Goal: Check status: Check status

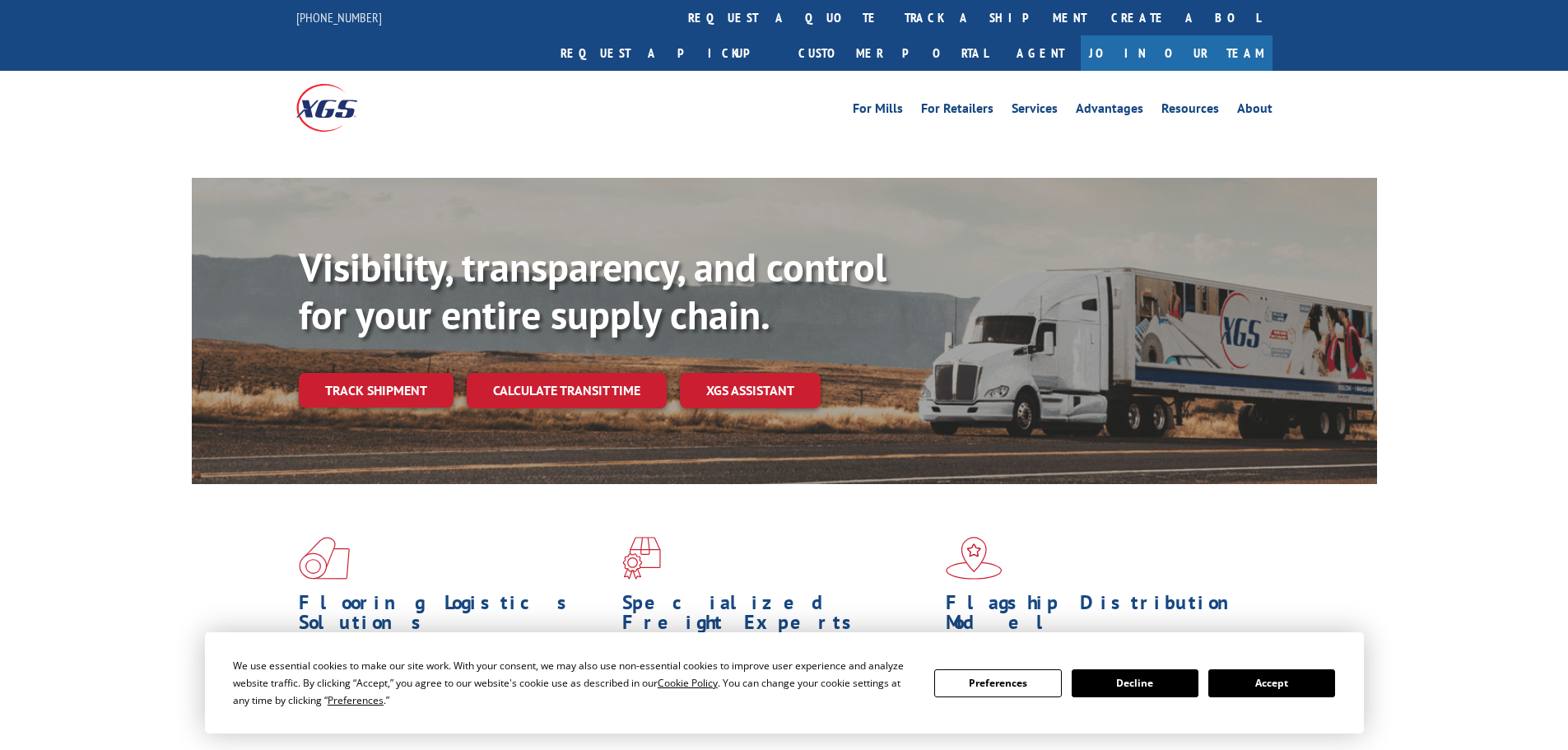
drag, startPoint x: 718, startPoint y: 17, endPoint x: 694, endPoint y: 54, distance: 44.1
click at [892, 17] on link "track a shipment" at bounding box center [995, 18] width 207 height 35
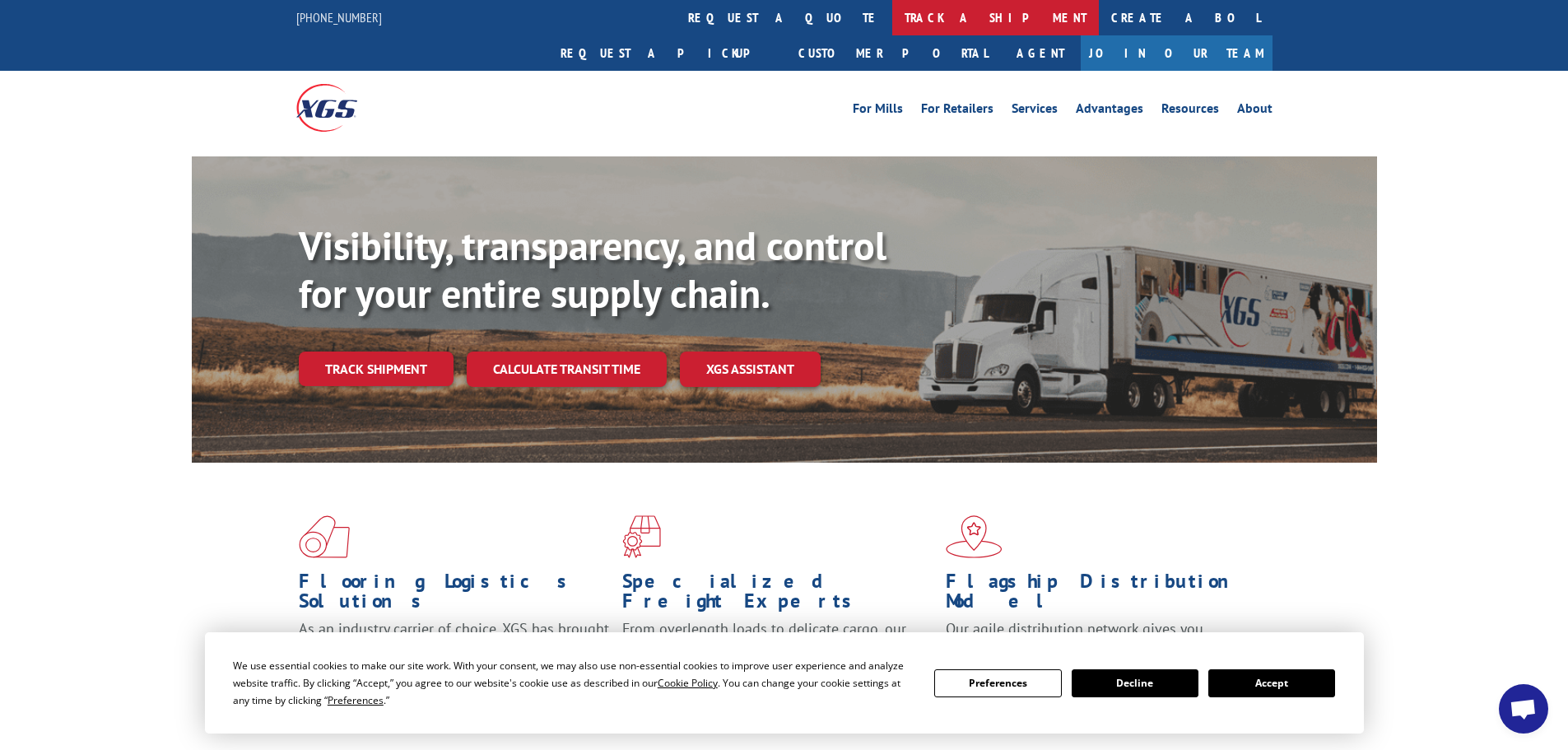
click at [892, 21] on link "track a shipment" at bounding box center [995, 18] width 207 height 35
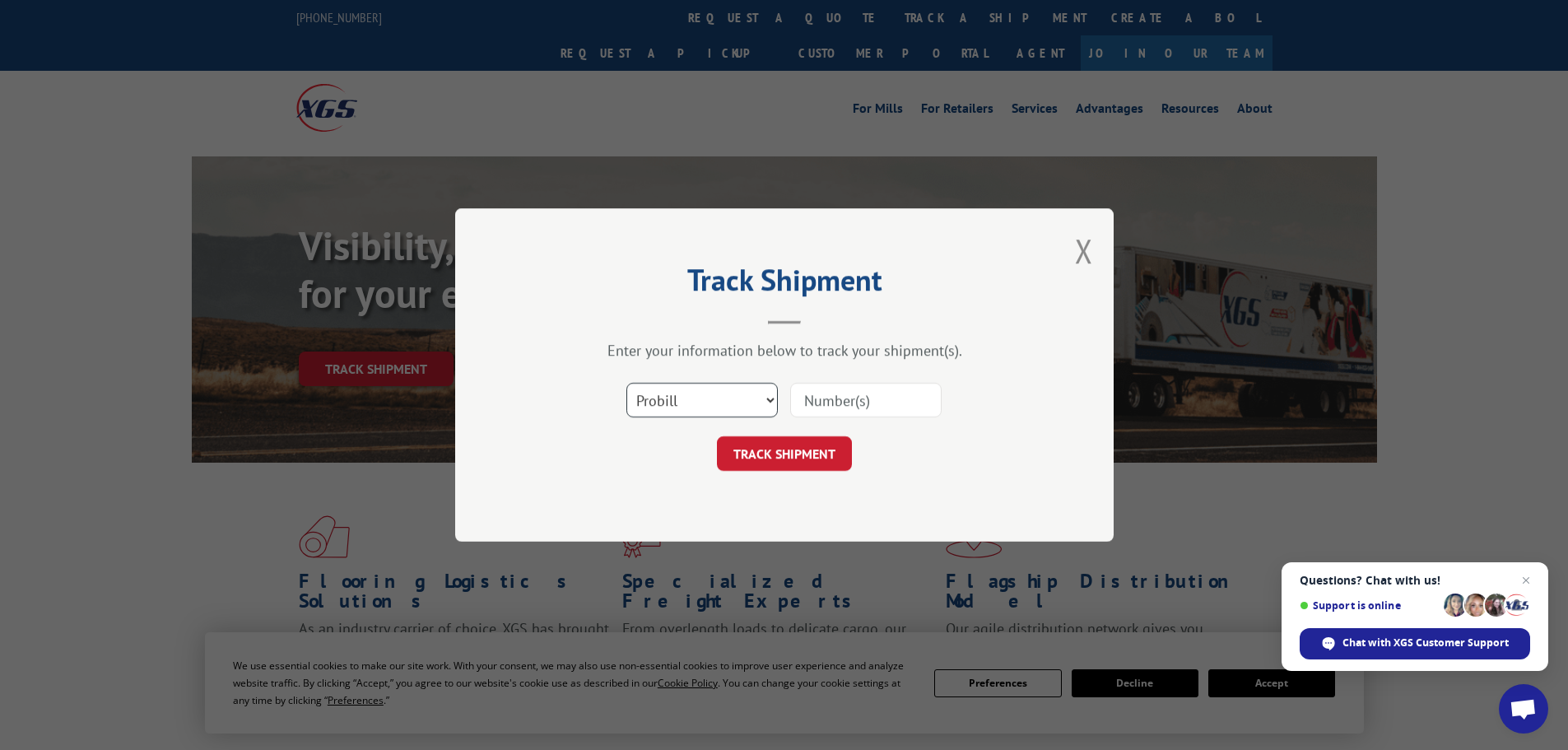
drag, startPoint x: 666, startPoint y: 393, endPoint x: 667, endPoint y: 414, distance: 21.0
click at [666, 393] on select "Select category... Probill BOL PO" at bounding box center [701, 400] width 151 height 35
select select "bol"
click at [626, 383] on select "Select category... Probill BOL PO" at bounding box center [701, 400] width 151 height 35
click at [792, 403] on input at bounding box center [865, 400] width 151 height 35
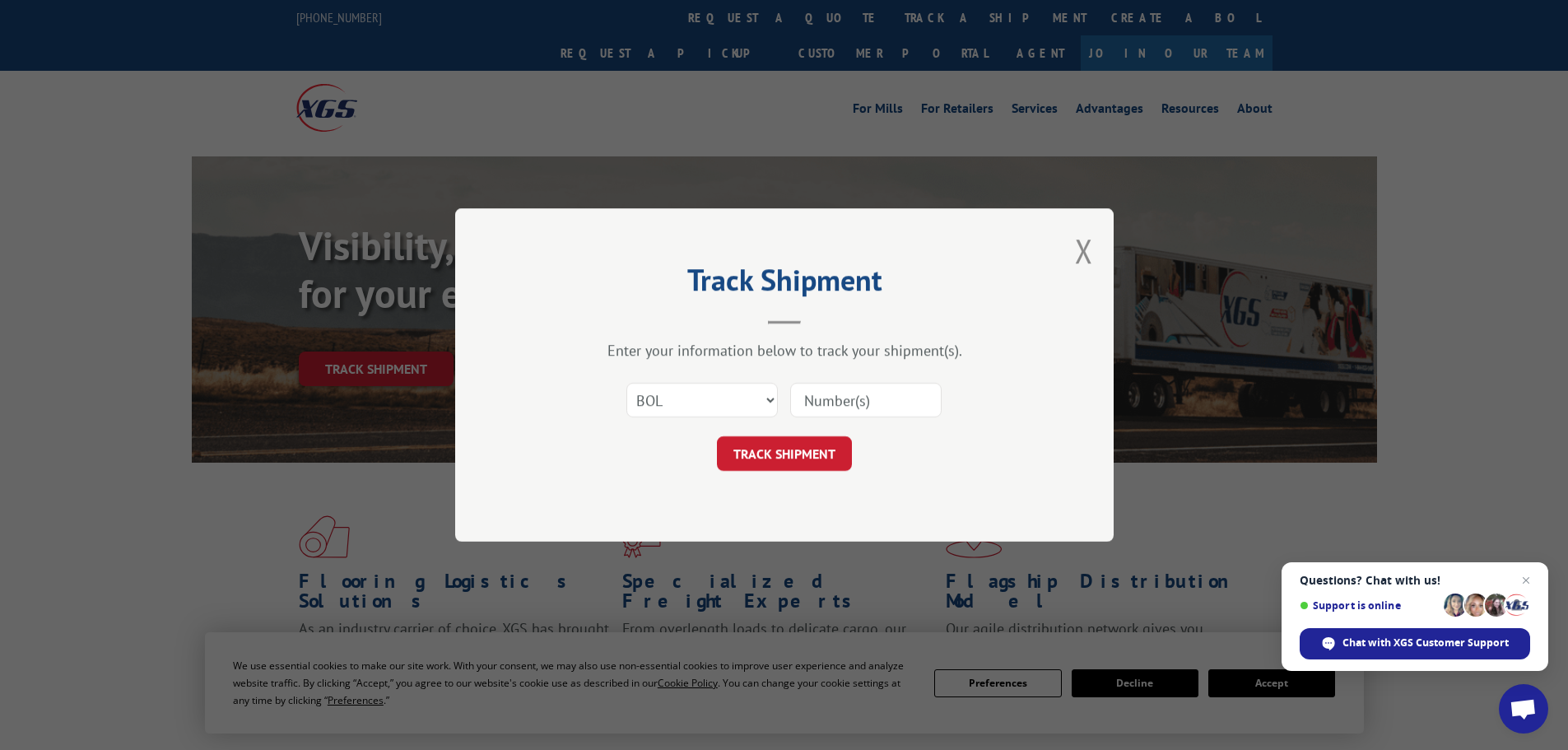
paste input "5609095"
type input "5609095"
click at [838, 438] on button "TRACK SHIPMENT" at bounding box center [785, 453] width 135 height 35
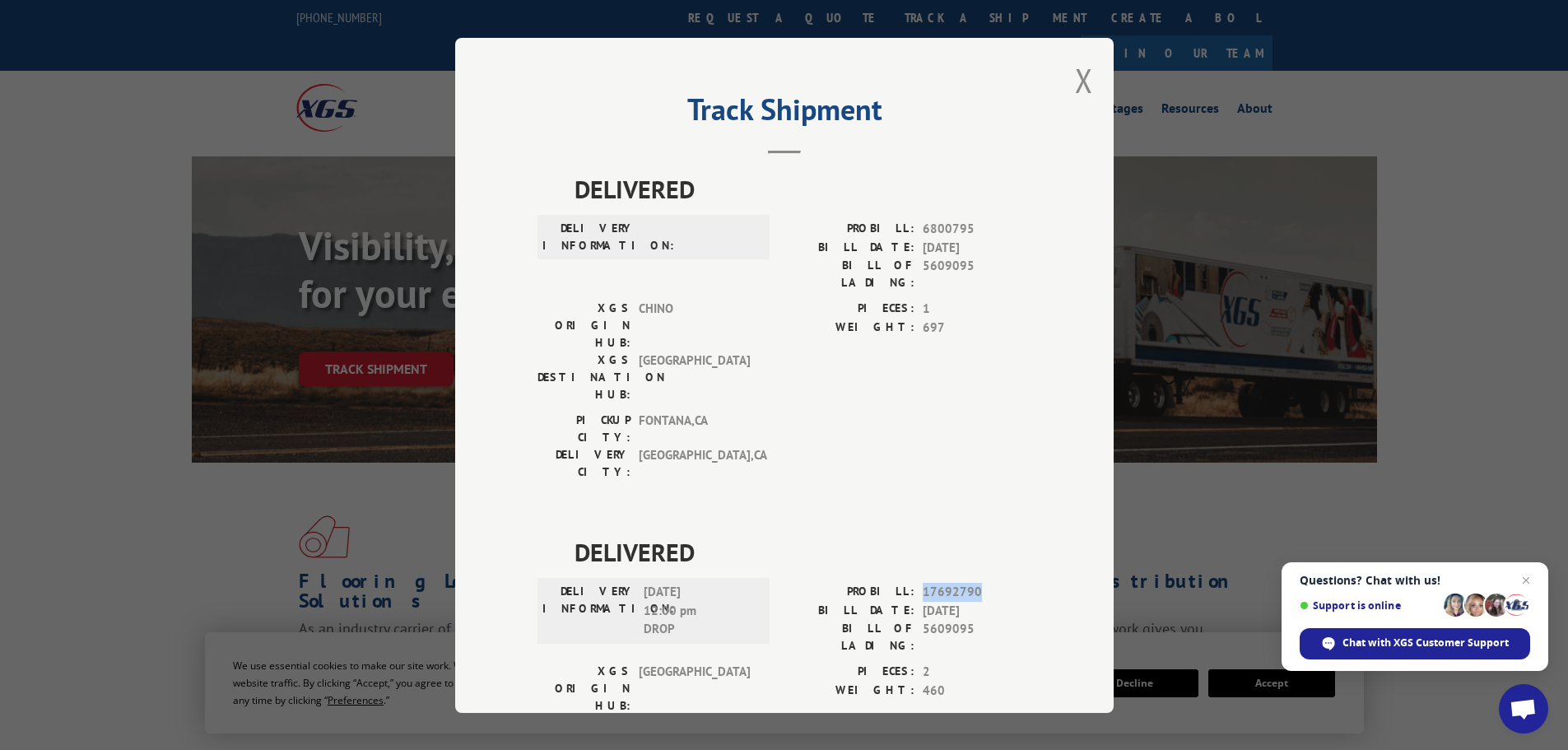
drag, startPoint x: 977, startPoint y: 492, endPoint x: 912, endPoint y: 495, distance: 65.1
click at [912, 583] on div "PROBILL: 17692790" at bounding box center [908, 592] width 247 height 19
copy span "17692790"
click at [1075, 92] on button "Close modal" at bounding box center [1084, 80] width 18 height 44
